Goal: Contribute content: Add original content to the website for others to see

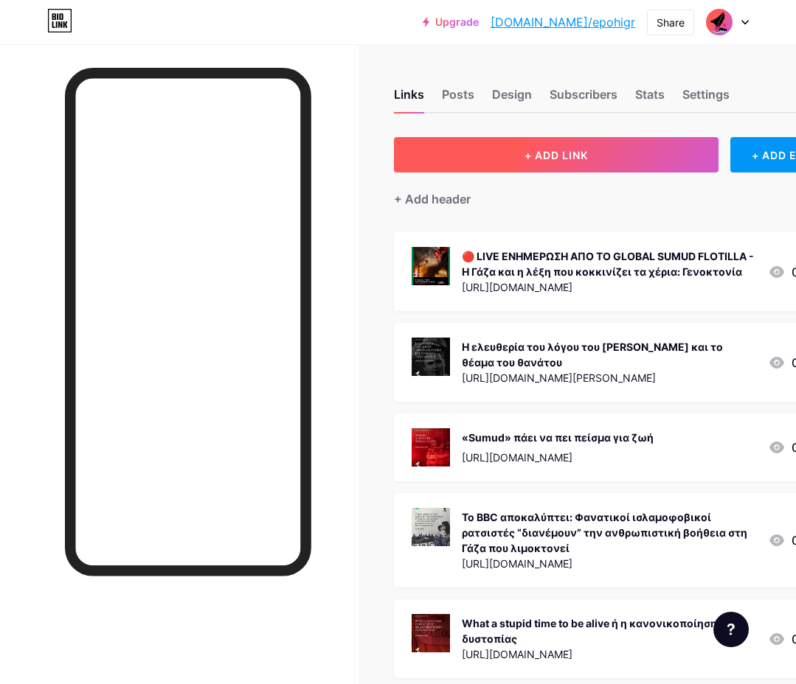
click at [538, 158] on span "+ ADD LINK" at bounding box center [555, 155] width 63 height 13
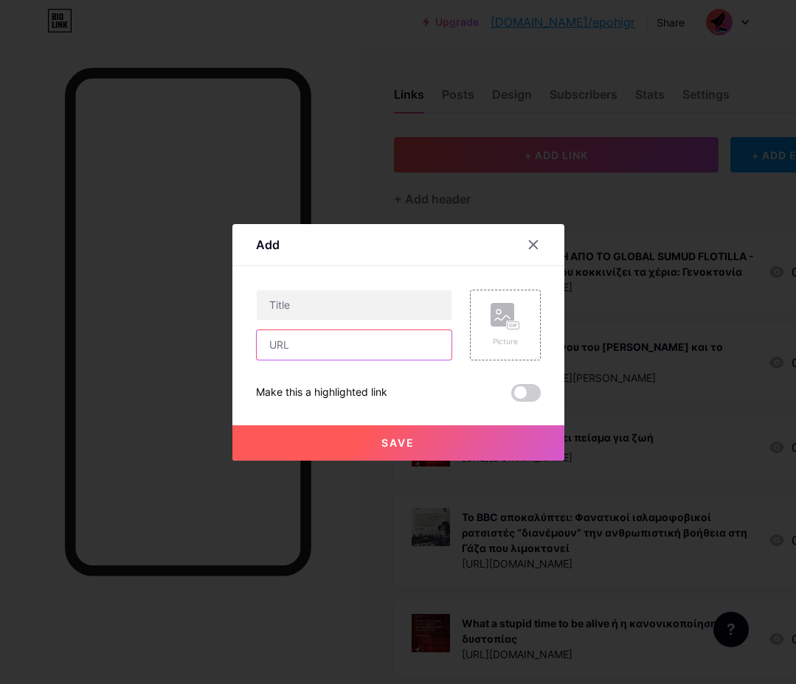
click at [343, 353] on input "text" at bounding box center [354, 345] width 195 height 30
click at [335, 357] on input "text" at bounding box center [354, 345] width 195 height 30
paste input "[URL][DOMAIN_NAME]"
type input "[URL][DOMAIN_NAME]"
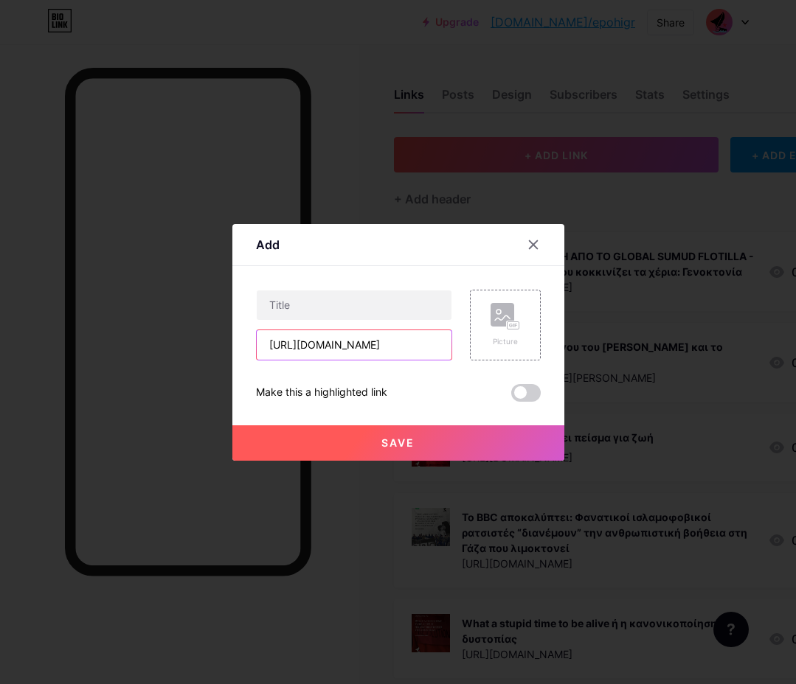
scroll to position [0, 0]
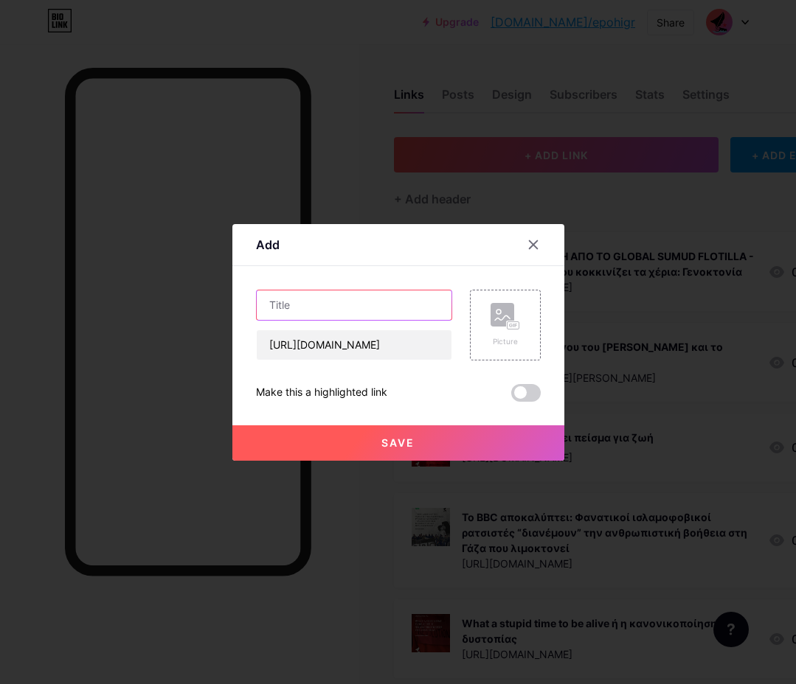
click at [290, 306] on input "text" at bounding box center [354, 306] width 195 height 30
paste input "Δώδεκα χρόνια"
type input "Δώδεκα χρόνια"
click at [510, 330] on div "Picture" at bounding box center [505, 325] width 30 height 44
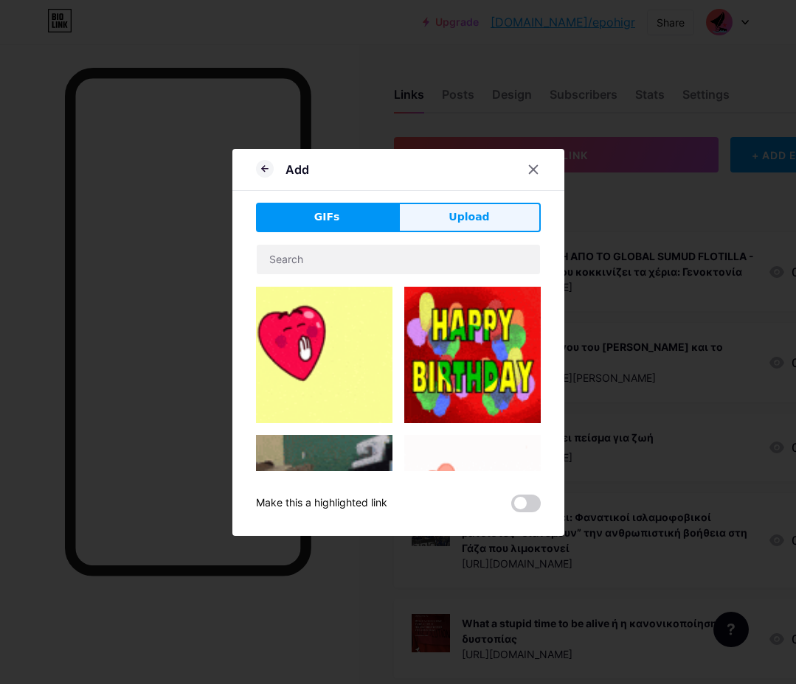
click at [440, 215] on button "Upload" at bounding box center [469, 218] width 142 height 30
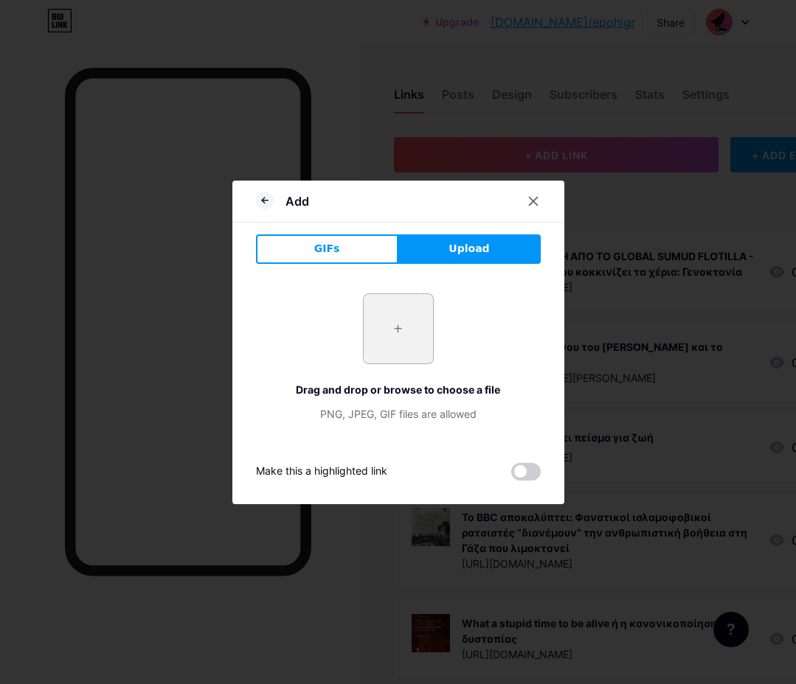
click at [392, 342] on input "file" at bounding box center [398, 328] width 69 height 69
type input "C:\fakepath\sh_18.09.25_1.png"
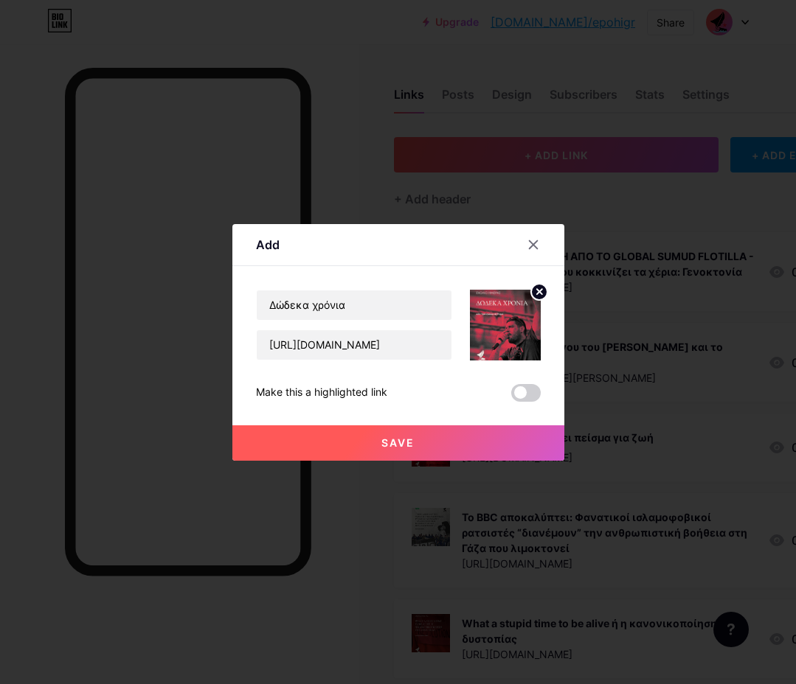
click at [384, 435] on button "Save" at bounding box center [398, 443] width 332 height 35
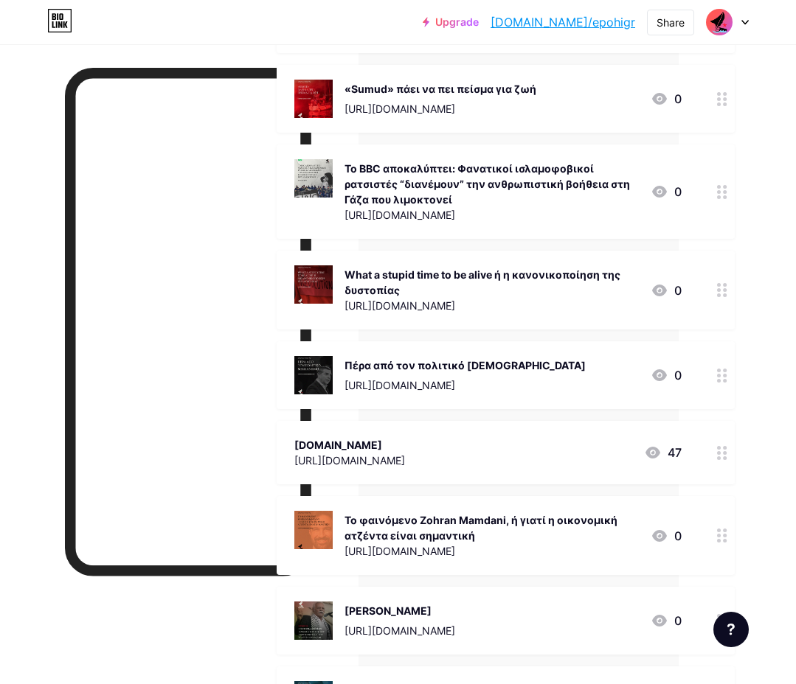
scroll to position [425, 117]
